Goal: Task Accomplishment & Management: Use online tool/utility

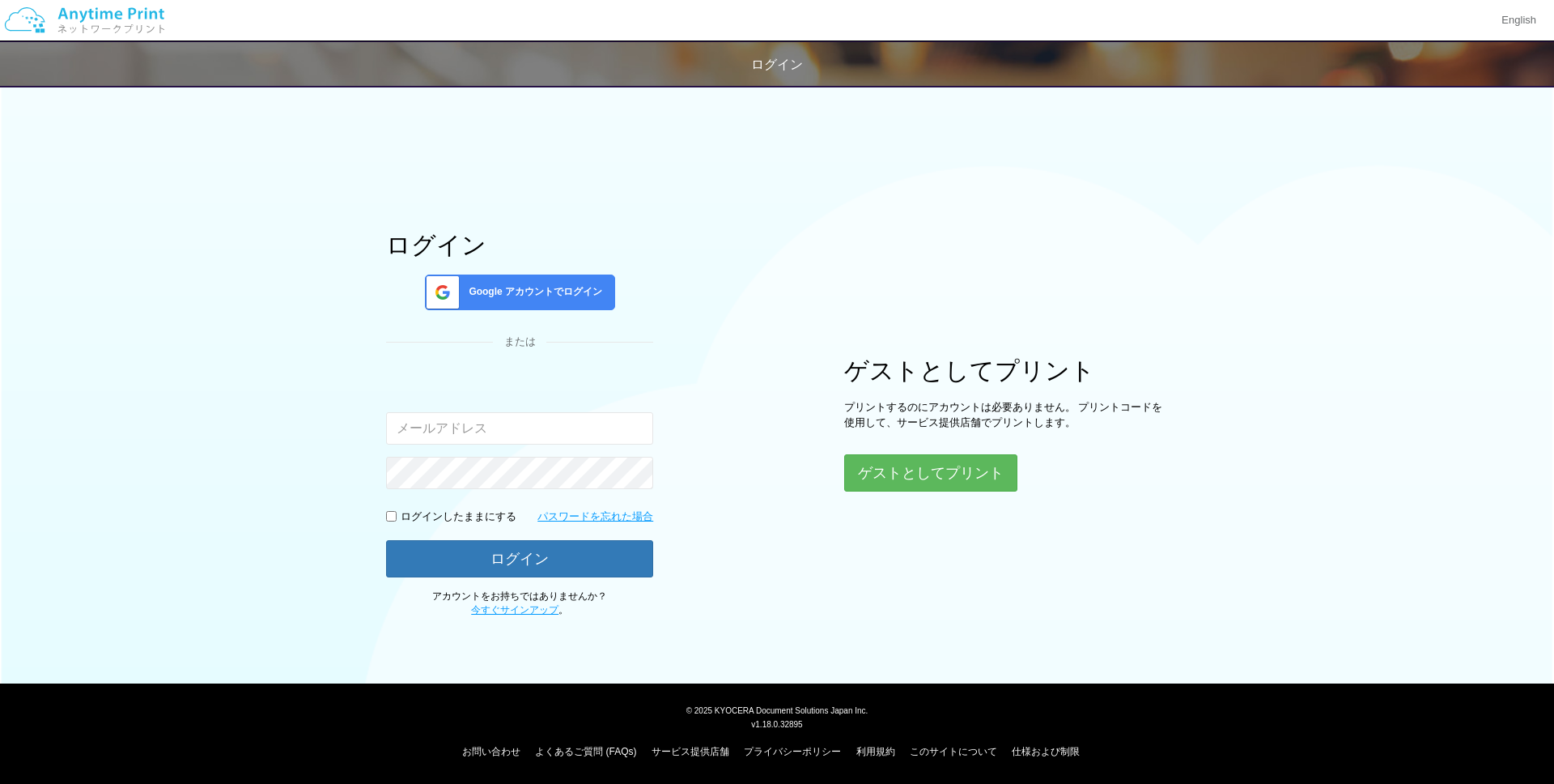
click at [519, 292] on span "Google アカウントでログイン" at bounding box center [531, 292] width 140 height 13
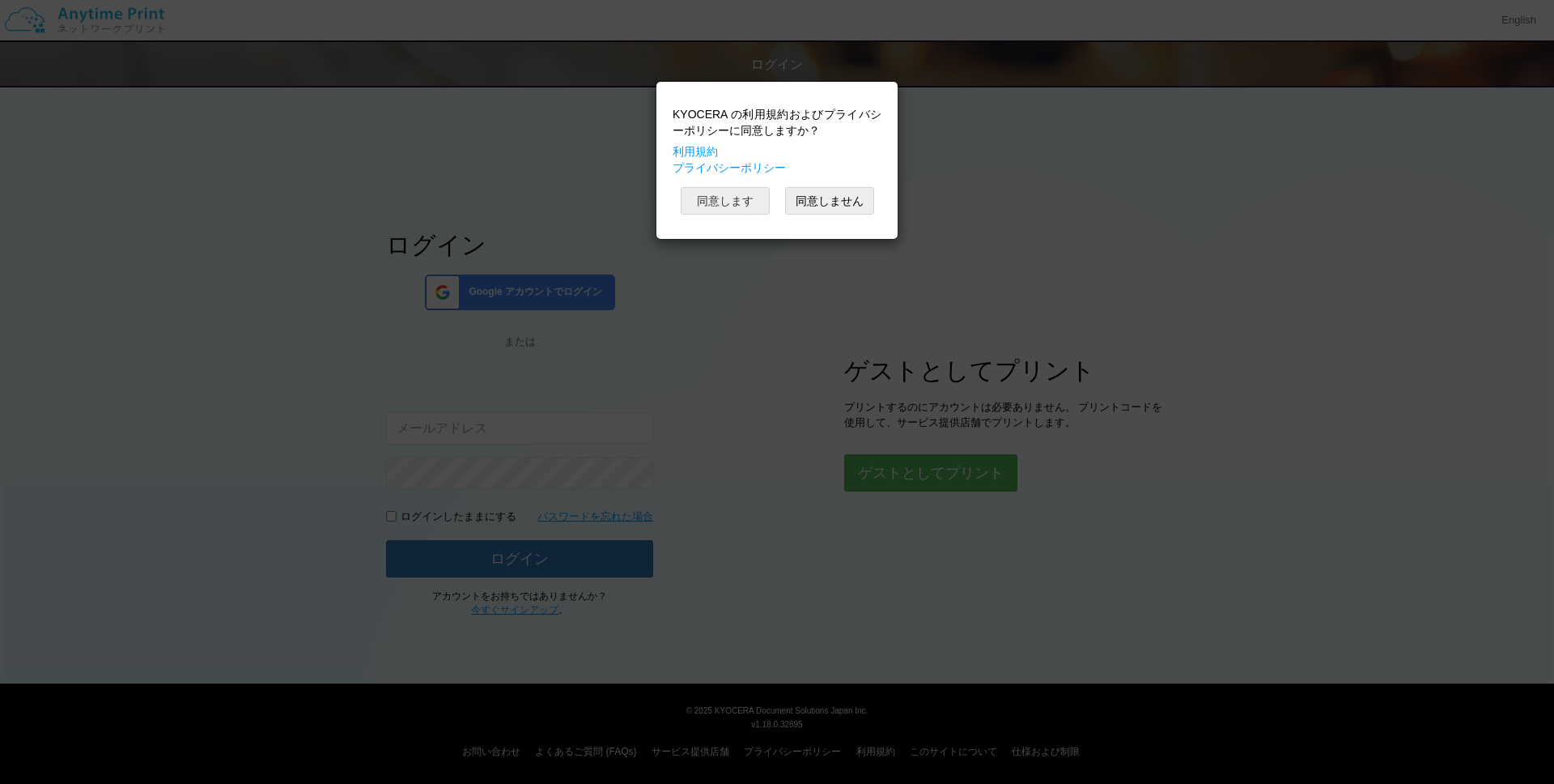
click at [743, 202] on button "同意します" at bounding box center [725, 201] width 89 height 28
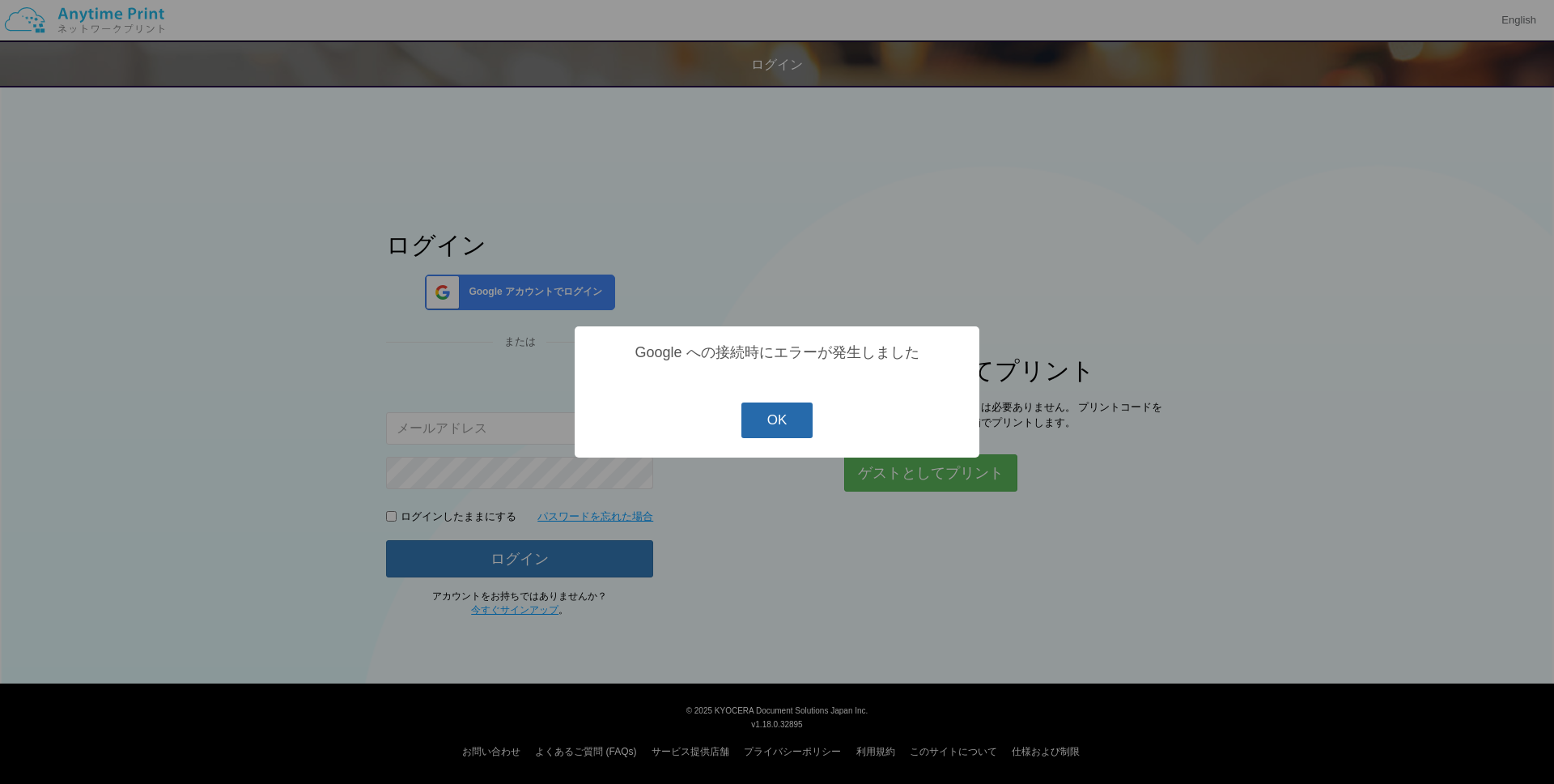
click at [764, 429] on button "OK" at bounding box center [777, 419] width 72 height 35
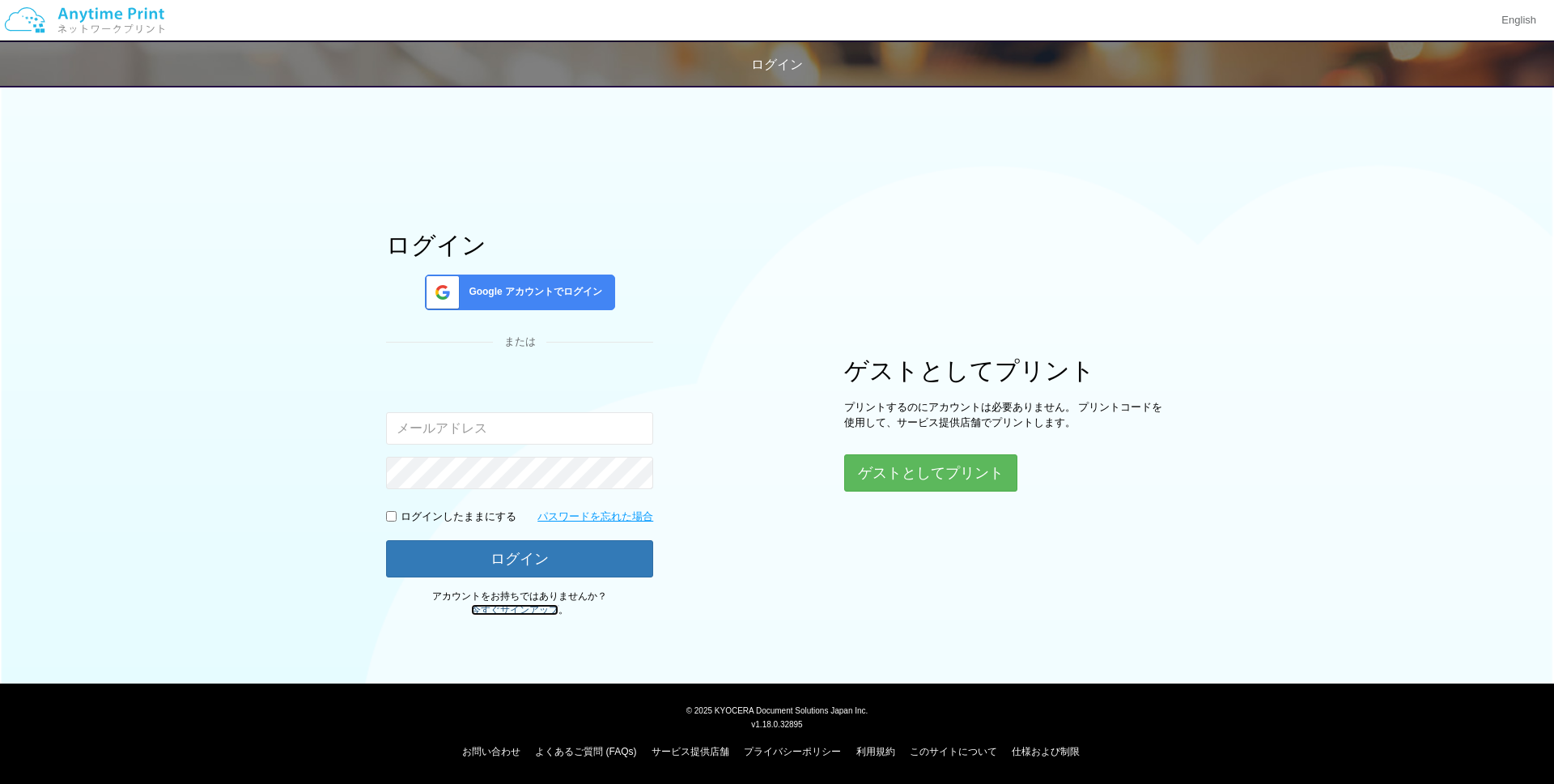
click at [532, 607] on link "今すぐサインアップ" at bounding box center [515, 609] width 87 height 11
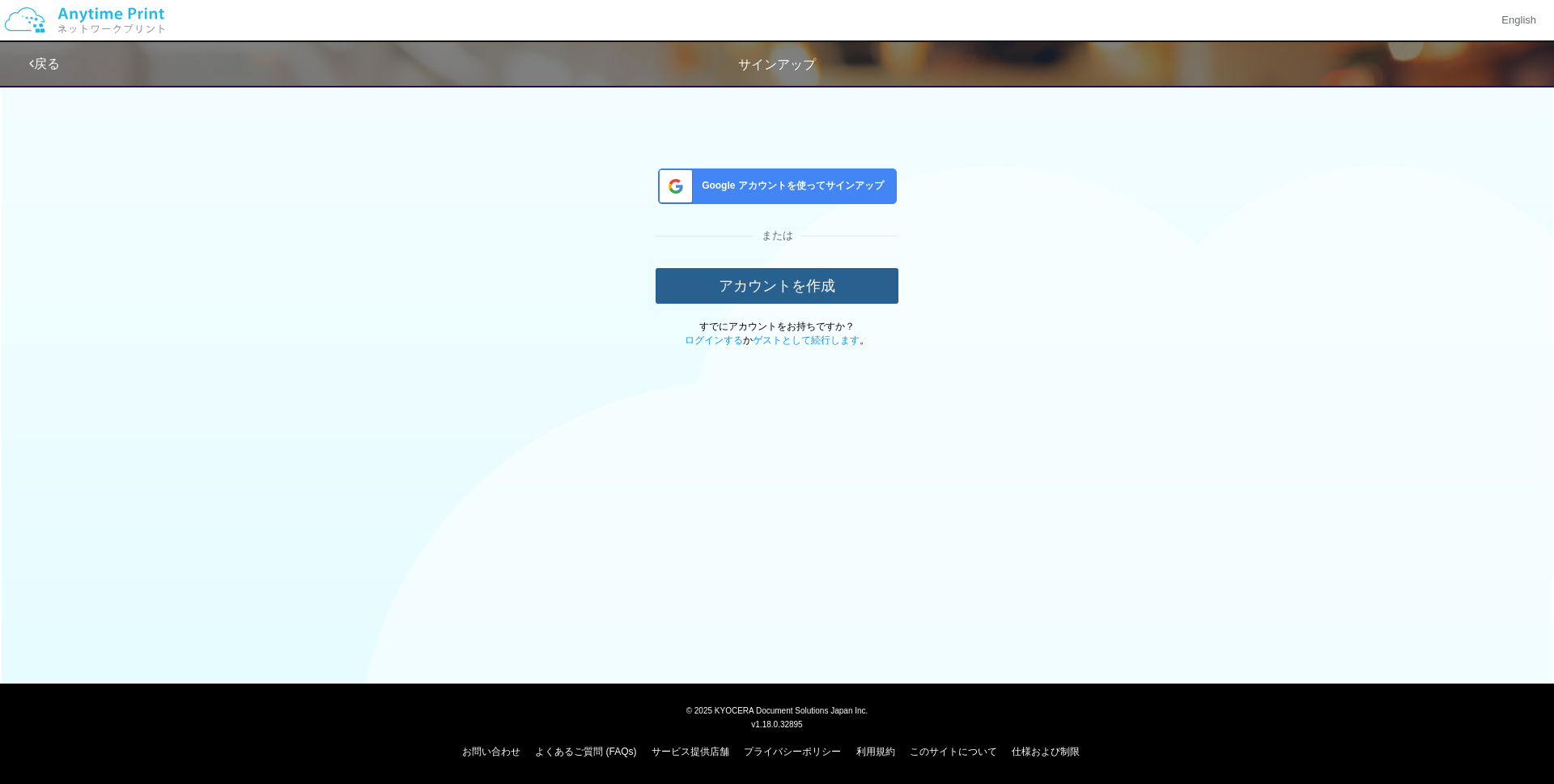
click at [827, 291] on button "アカウントを作成" at bounding box center [777, 285] width 243 height 35
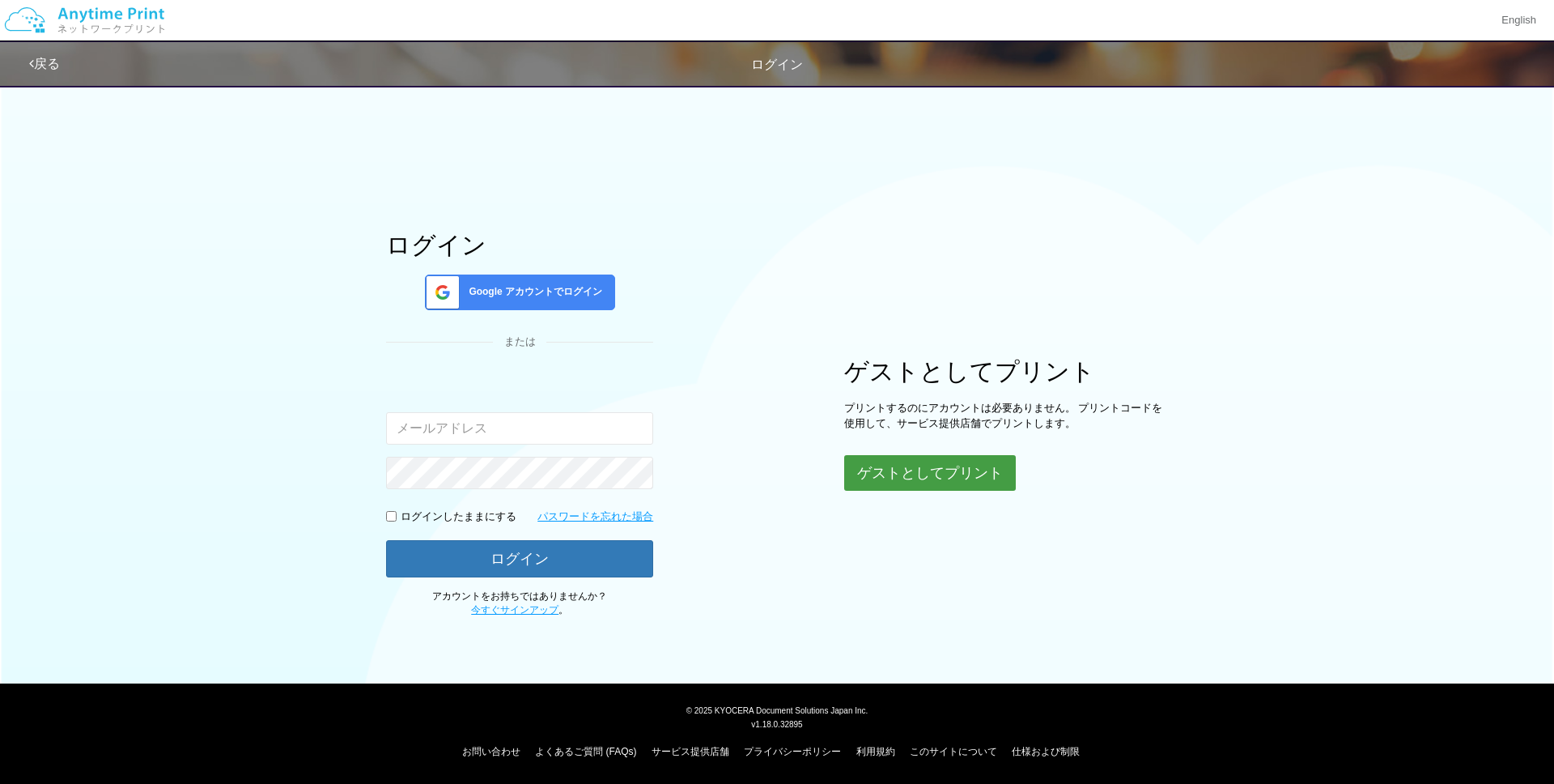
click at [977, 477] on button "ゲストとしてプリント" at bounding box center [930, 472] width 172 height 35
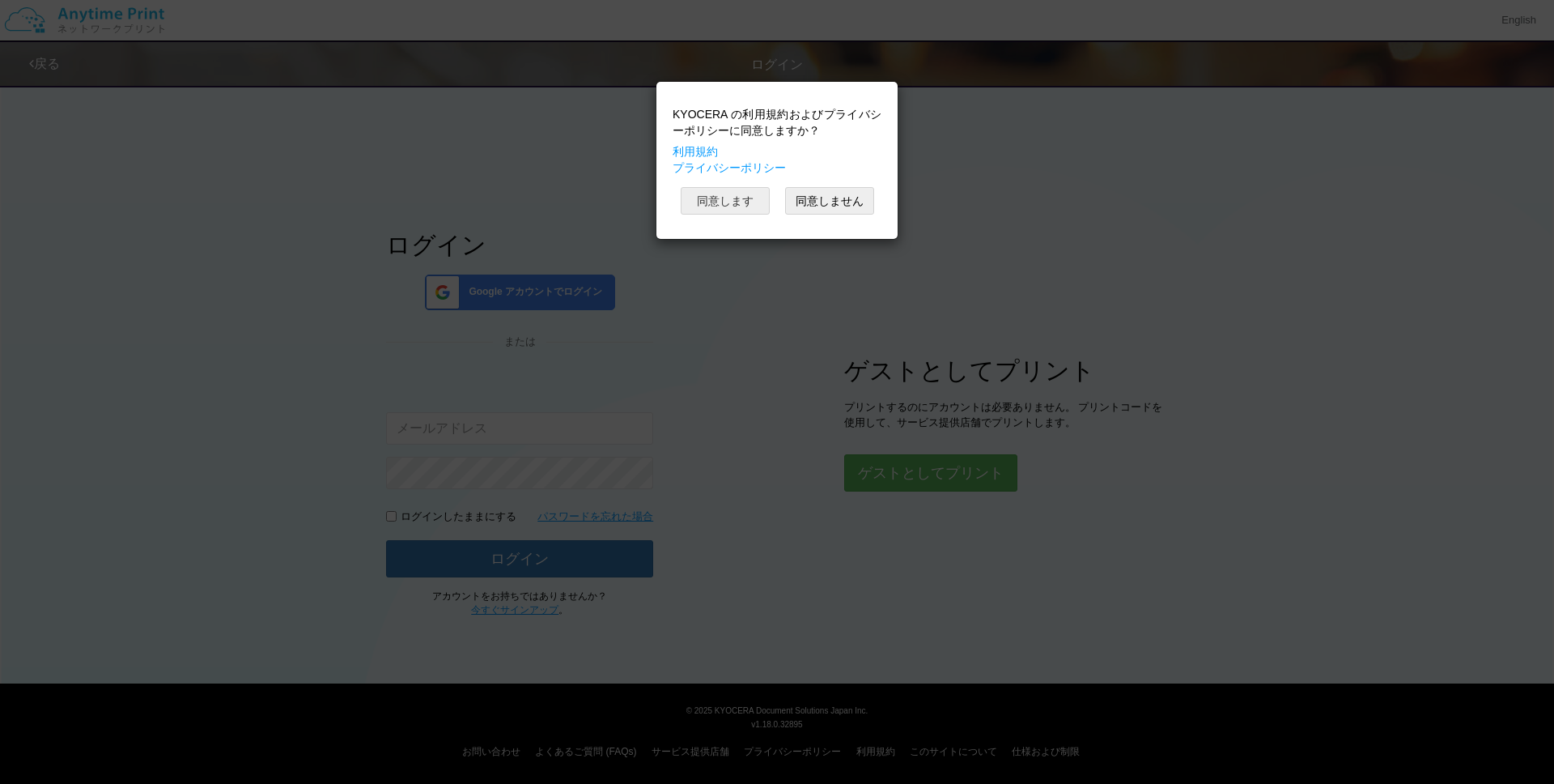
click at [726, 201] on button "同意します" at bounding box center [725, 201] width 89 height 28
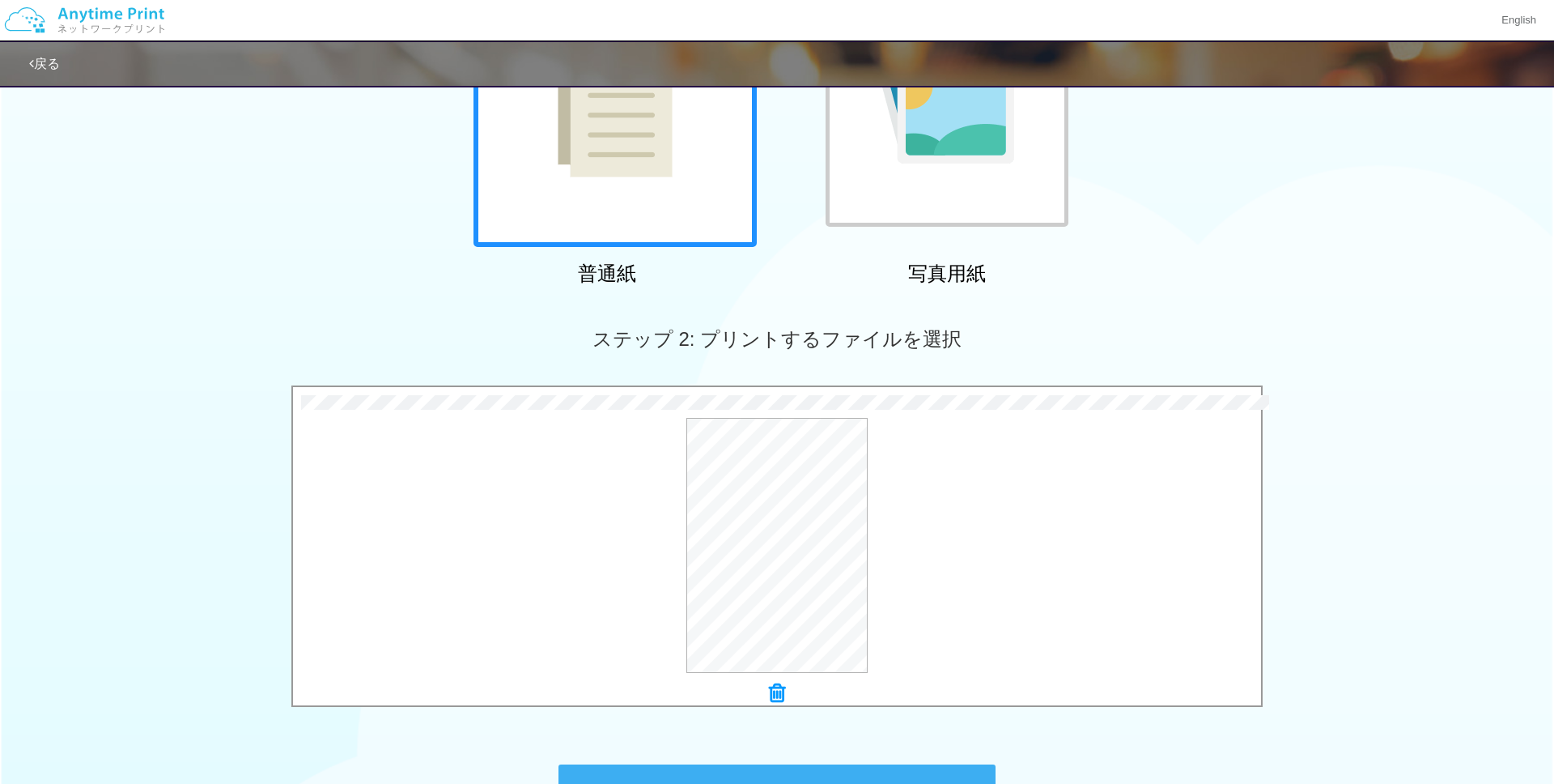
scroll to position [336, 0]
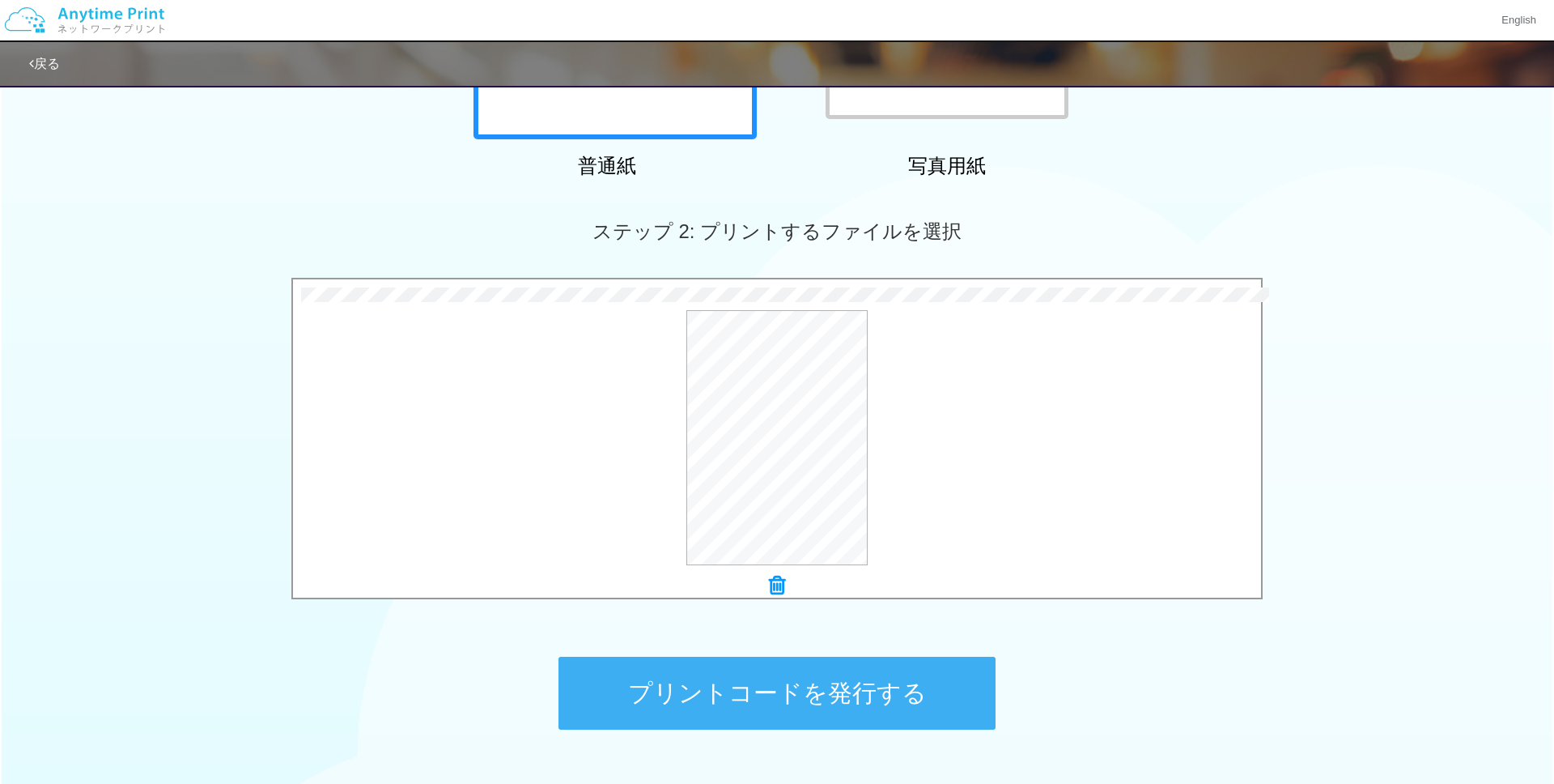
click at [840, 695] on button "プリントコードを発行する" at bounding box center [777, 693] width 437 height 73
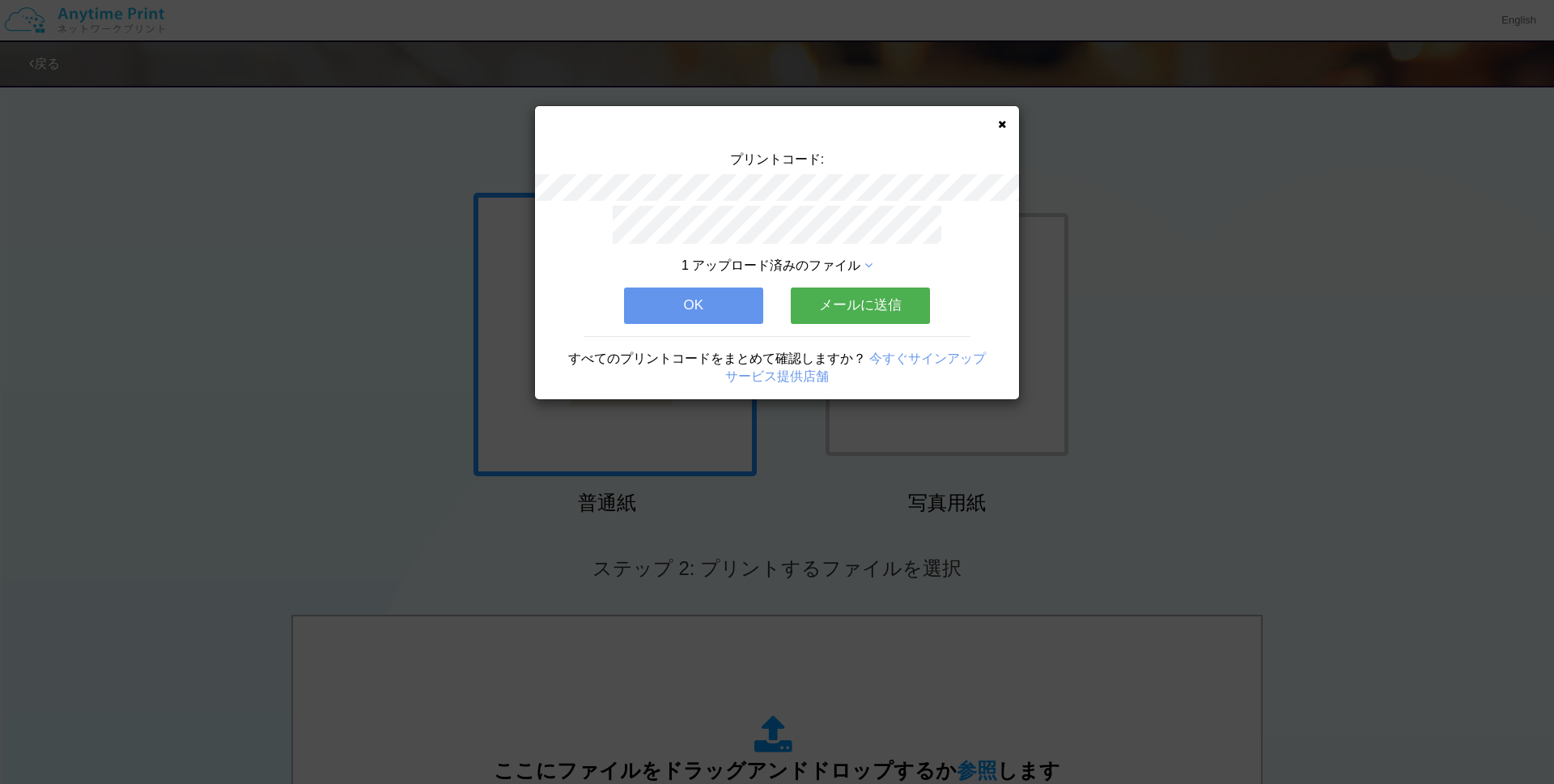
click at [870, 259] on icon at bounding box center [869, 266] width 9 height 13
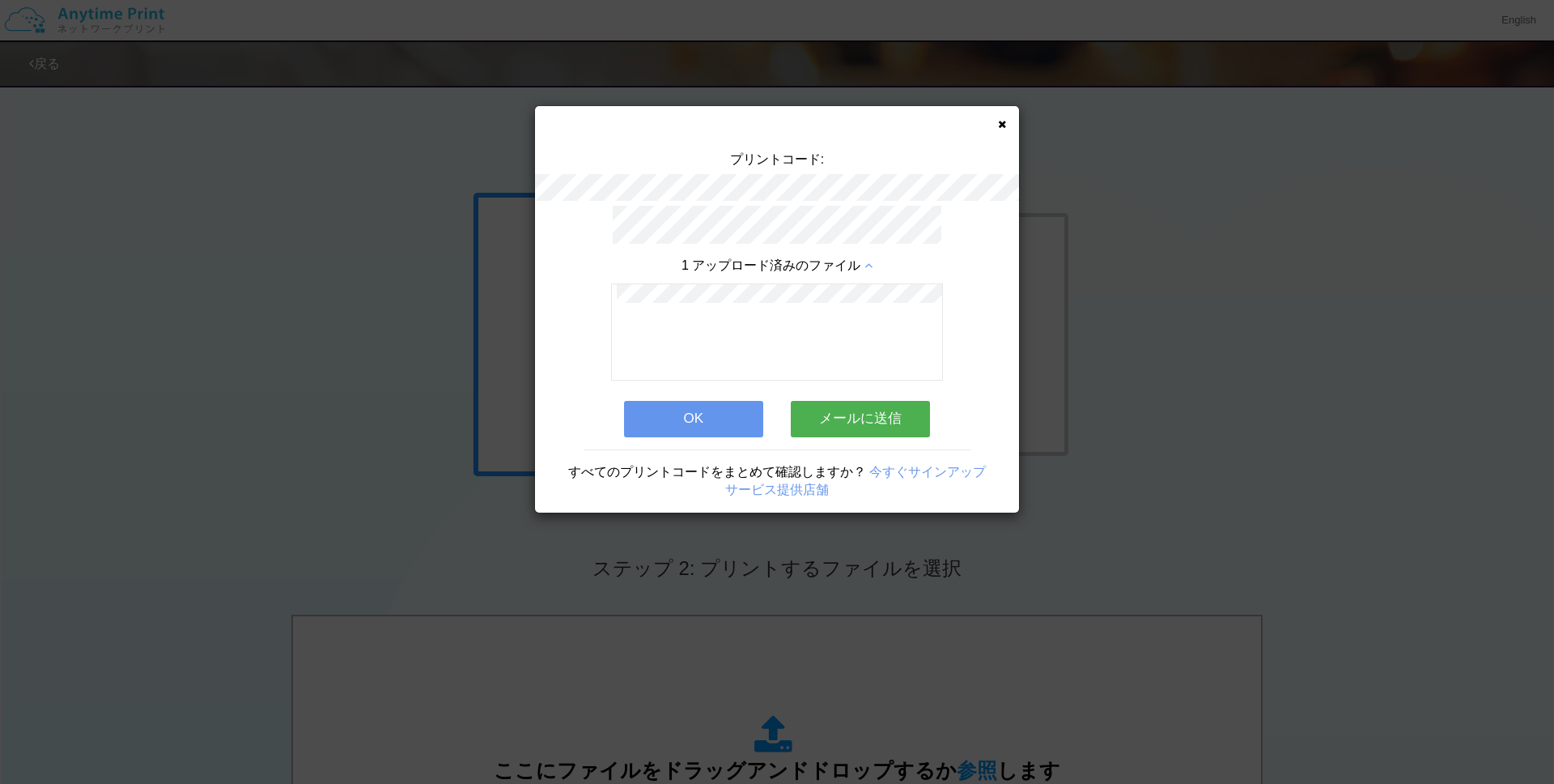
click at [682, 418] on button "OK" at bounding box center [694, 418] width 140 height 35
